Goal: Task Accomplishment & Management: Use online tool/utility

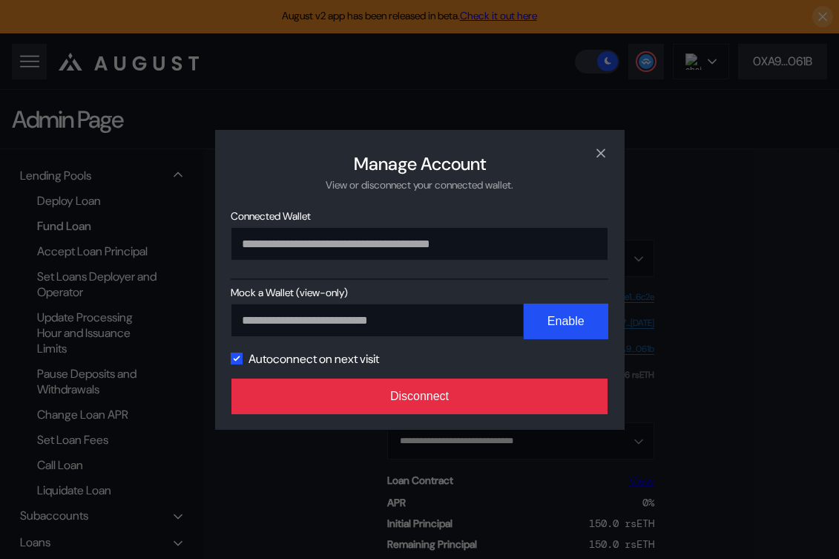
click at [452, 403] on button "Disconnect" at bounding box center [420, 397] width 377 height 36
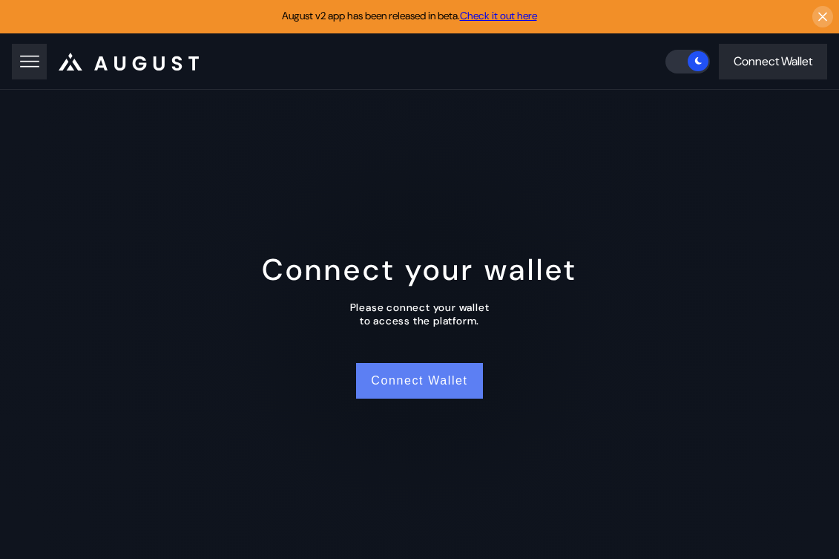
click at [439, 381] on button "Connect Wallet" at bounding box center [419, 381] width 126 height 36
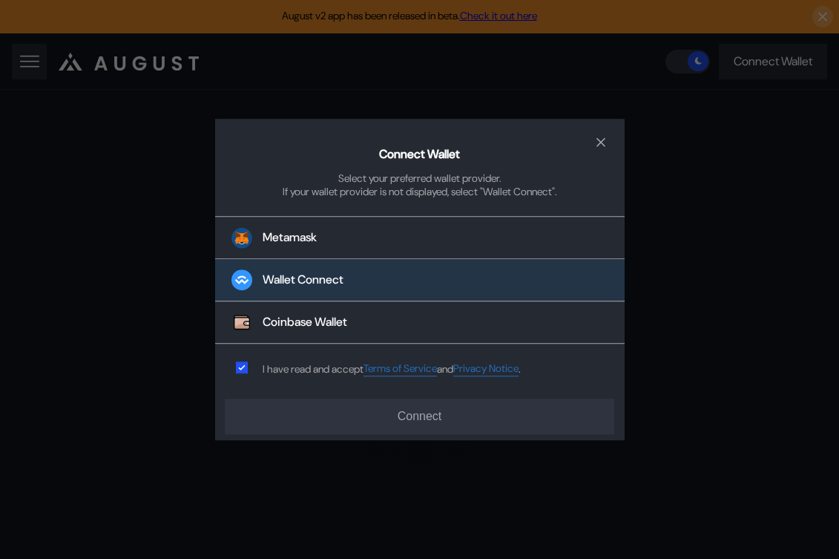
click at [355, 275] on button "Wallet Connect" at bounding box center [420, 281] width 410 height 42
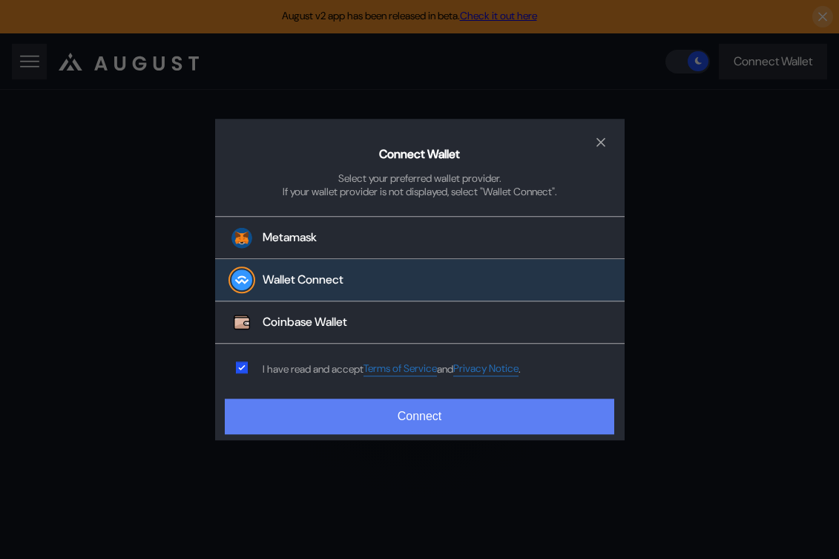
click at [351, 402] on button "Connect" at bounding box center [419, 417] width 389 height 36
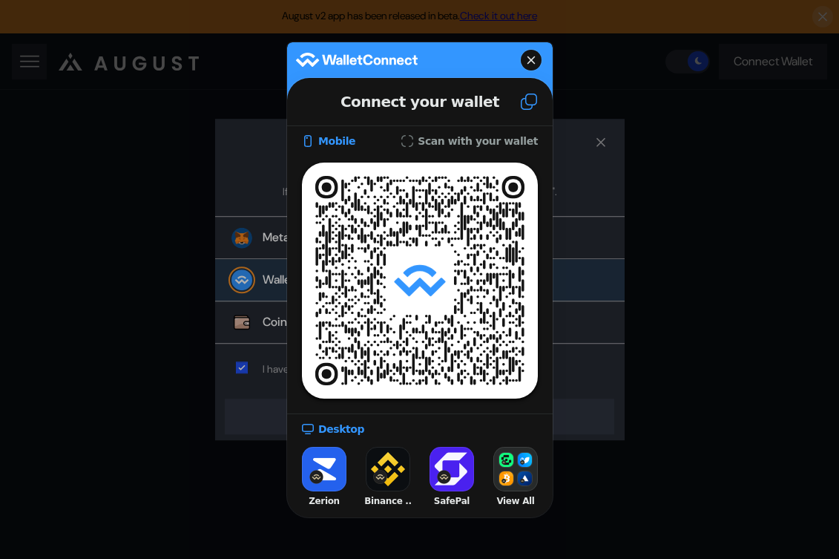
click at [526, 101] on icon at bounding box center [529, 102] width 18 height 18
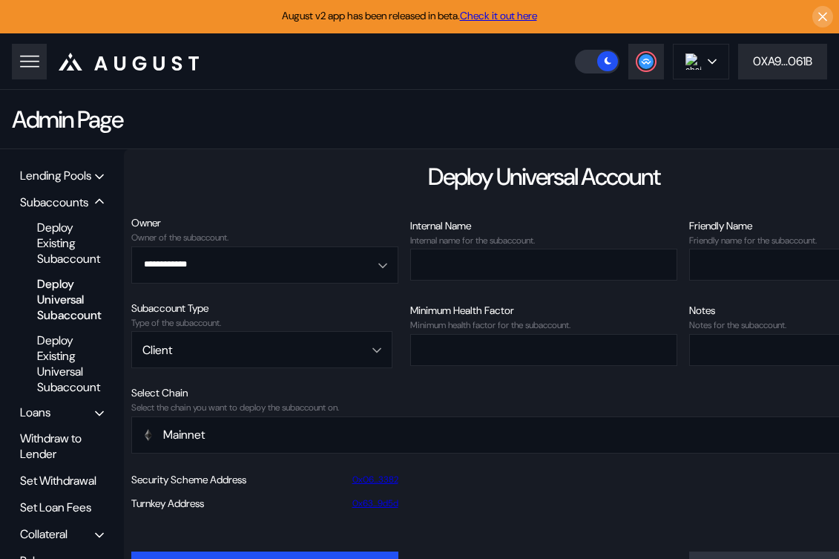
click at [91, 178] on div "Lending Pools" at bounding box center [55, 176] width 71 height 16
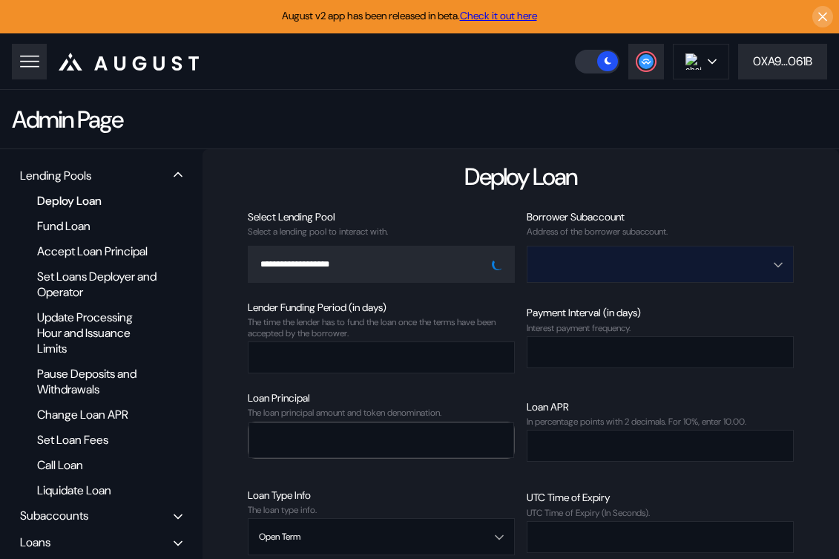
click at [588, 264] on input "Open menu" at bounding box center [652, 264] width 229 height 36
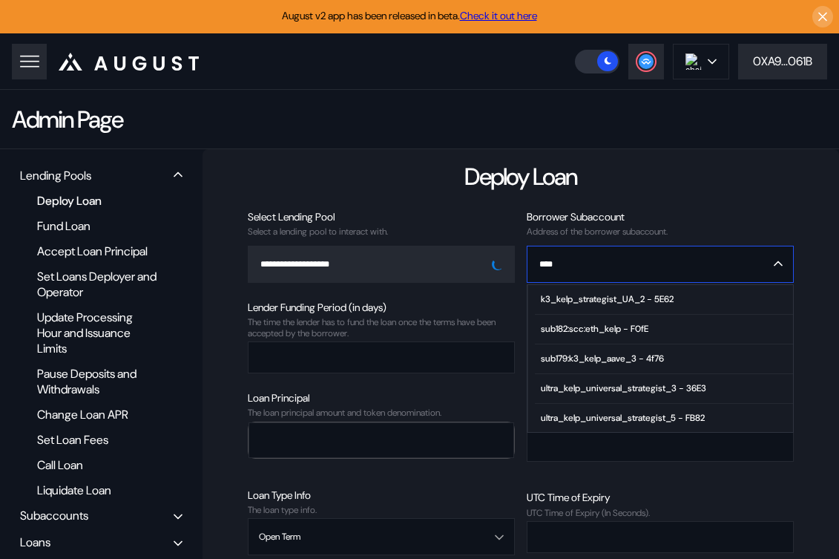
click at [710, 297] on span "k3_kelp_strategist_UA_2 - 5E62" at bounding box center [664, 300] width 258 height 30
type input "**********"
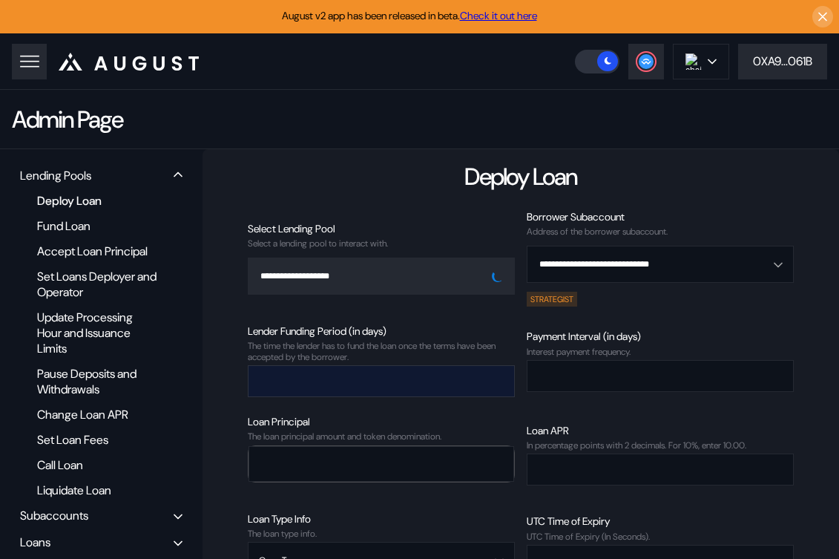
click at [429, 381] on input "number" at bounding box center [370, 381] width 243 height 30
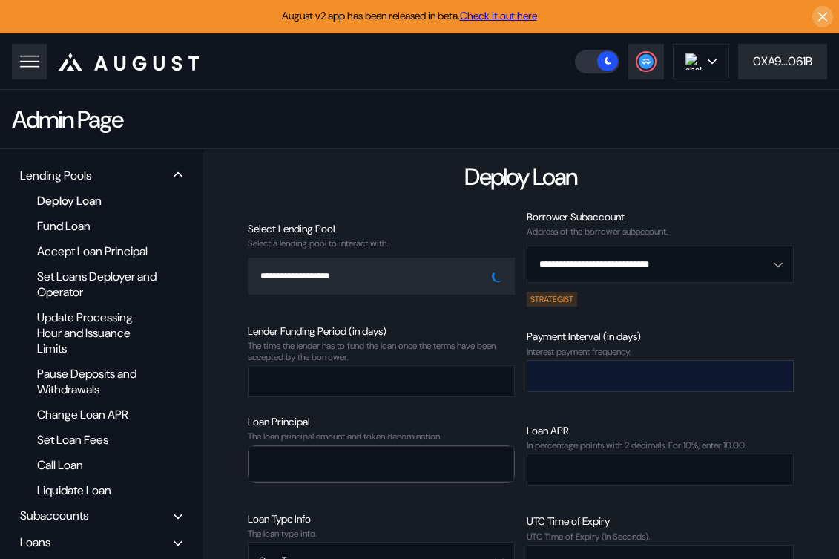
type input "*"
click at [580, 381] on input "number" at bounding box center [649, 376] width 243 height 30
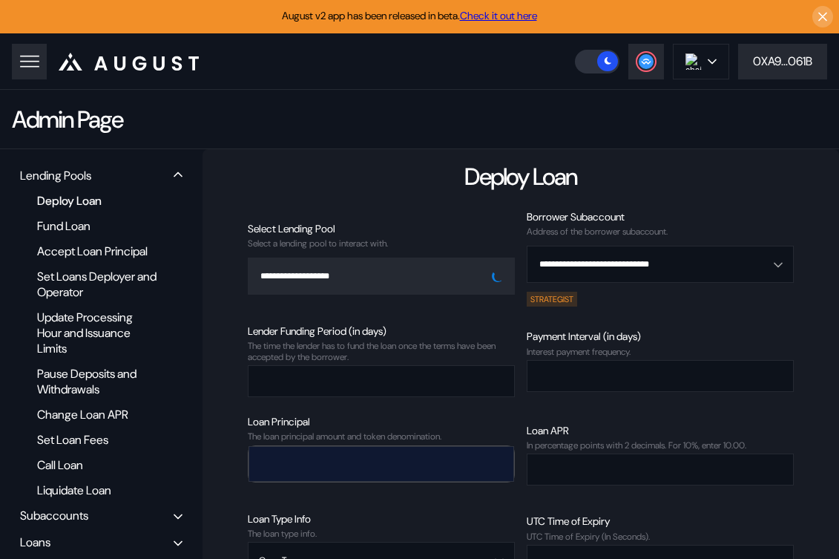
type input "*"
click at [342, 474] on input "number" at bounding box center [370, 463] width 242 height 30
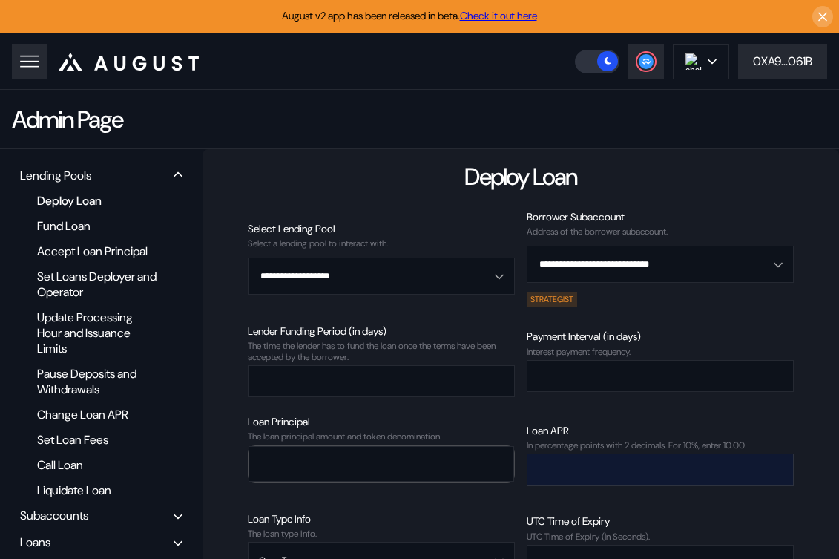
click at [566, 467] on input "number" at bounding box center [649, 469] width 243 height 30
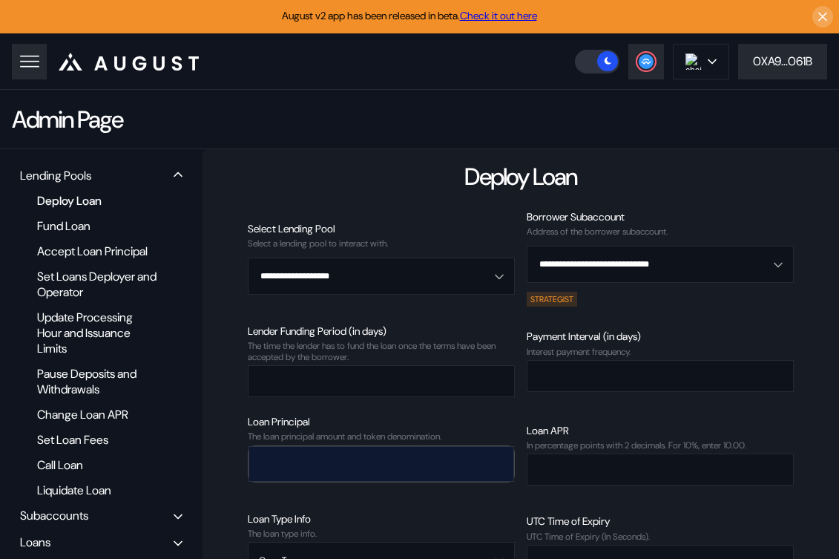
scroll to position [25, 0]
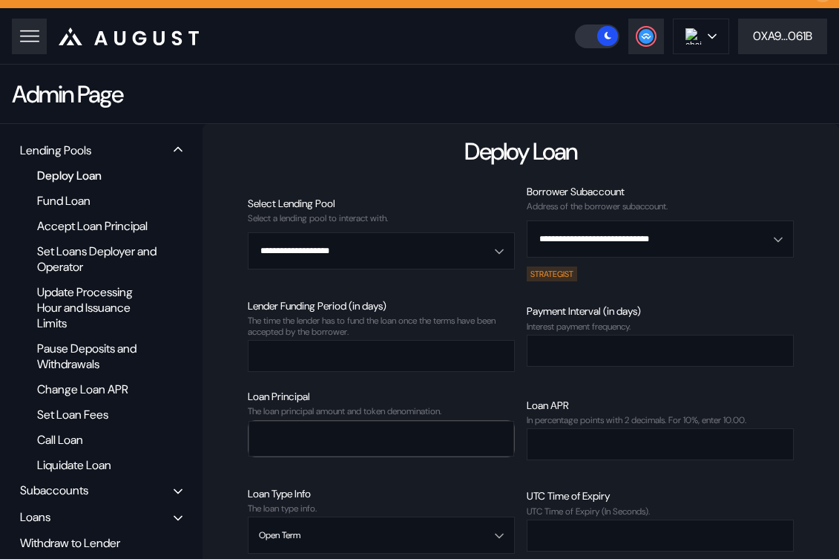
type input "****"
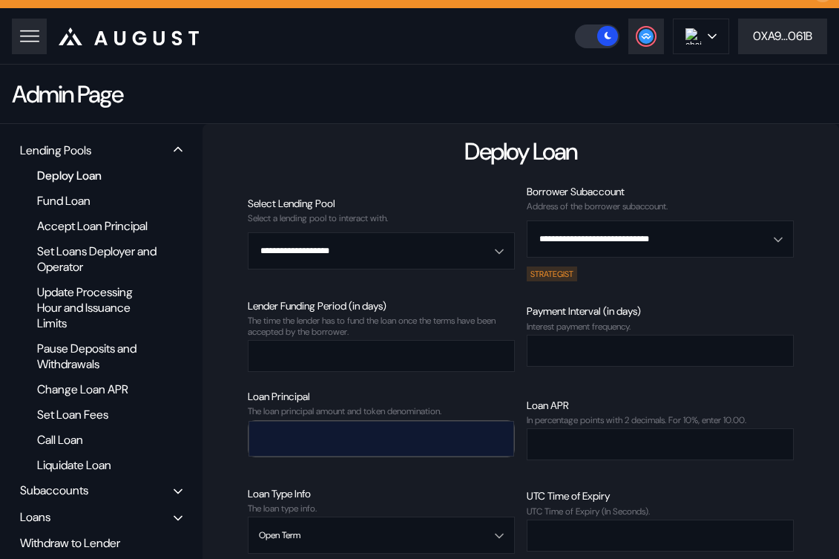
click at [429, 444] on input "number" at bounding box center [370, 438] width 242 height 30
paste input "**********"
type input "**********"
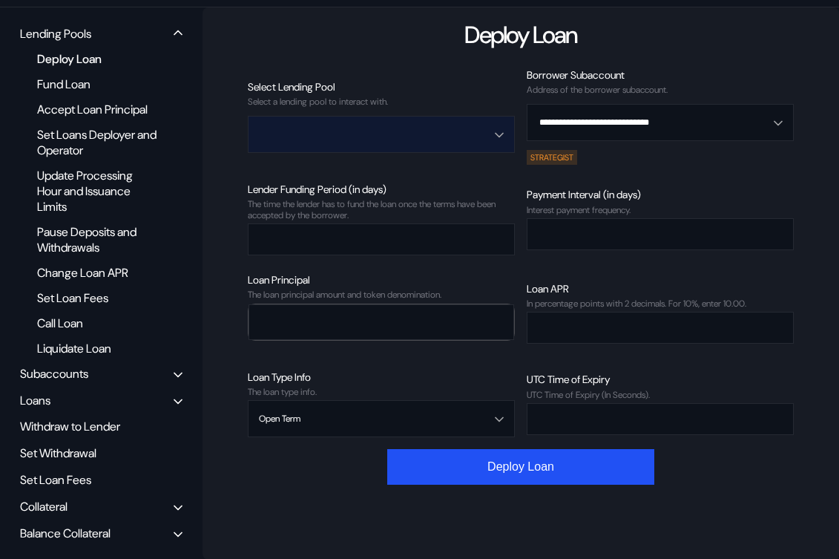
click at [379, 143] on input "Open menu" at bounding box center [373, 135] width 229 height 36
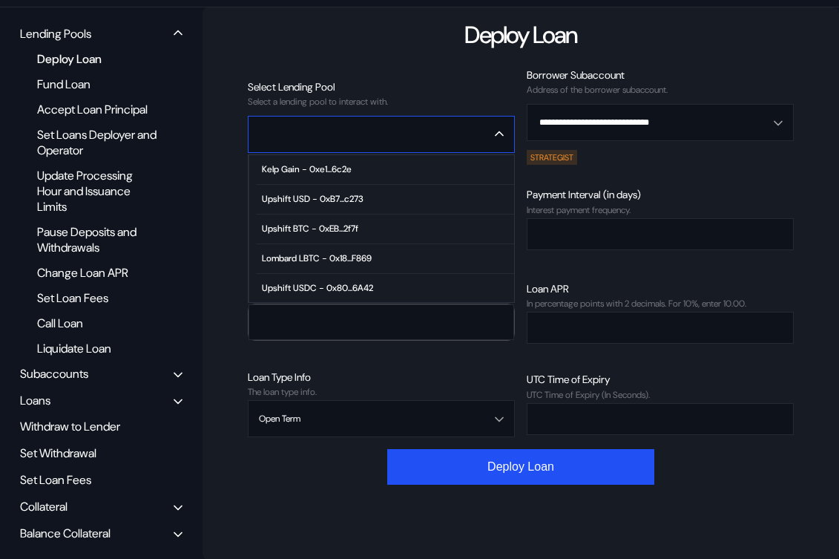
click at [370, 163] on span "Kelp Gain - 0xe1...6c2e" at bounding box center [385, 170] width 258 height 30
type input "**********"
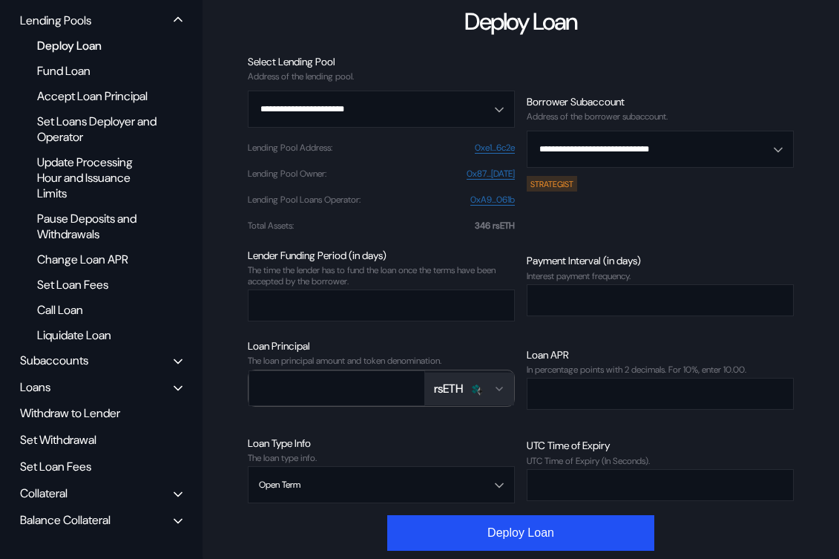
scroll to position [161, 0]
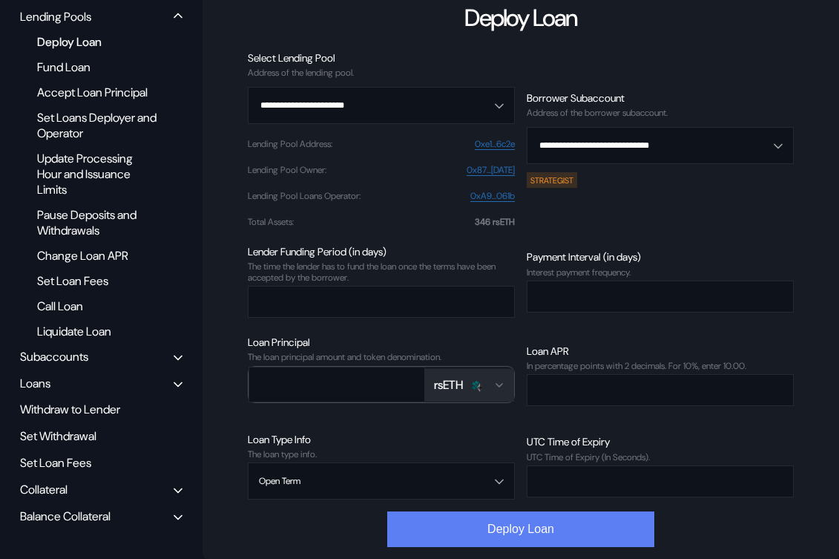
click at [516, 533] on button "Deploy Loan" at bounding box center [520, 529] width 267 height 36
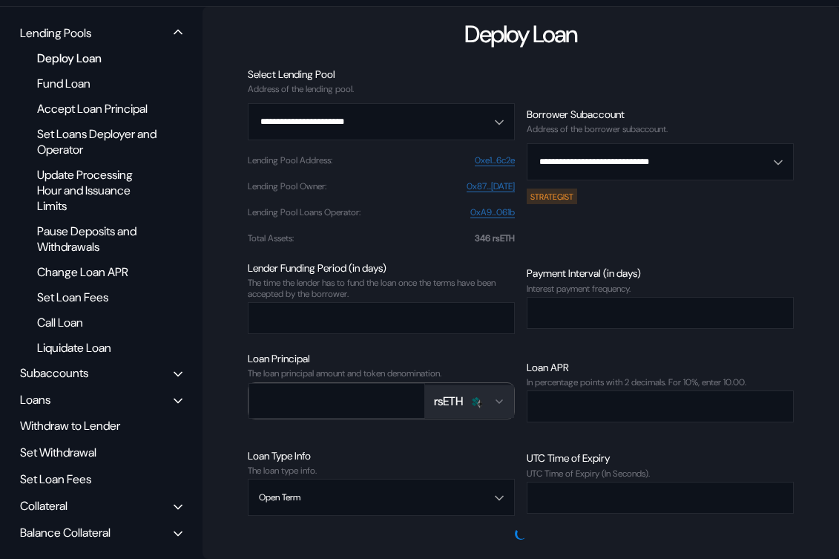
scroll to position [142, 0]
